Goal: Navigation & Orientation: Find specific page/section

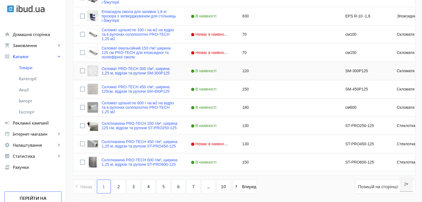
scroll to position [543, 0]
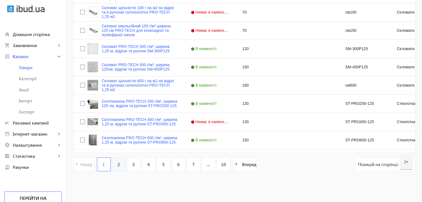
click at [115, 160] on link "2" at bounding box center [119, 165] width 14 height 14
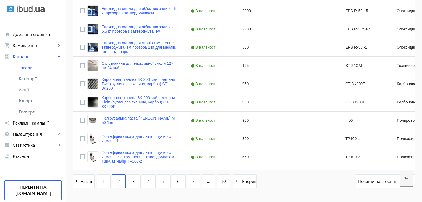
scroll to position [543, 0]
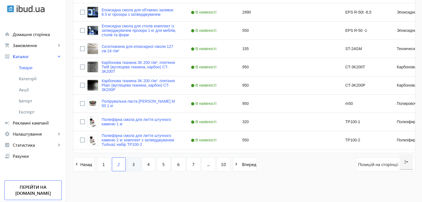
click at [132, 167] on link "3" at bounding box center [134, 165] width 14 height 14
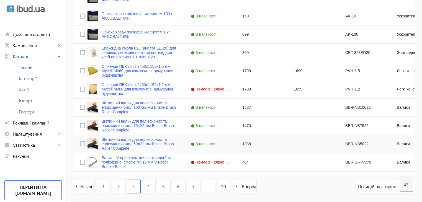
scroll to position [543, 0]
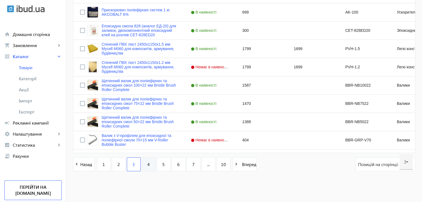
click at [146, 168] on link "4" at bounding box center [149, 165] width 14 height 14
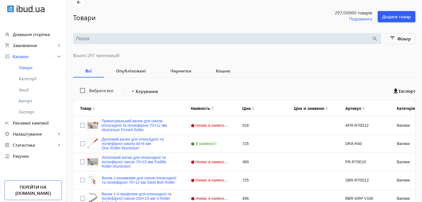
scroll to position [28, 0]
